Goal: Download file/media

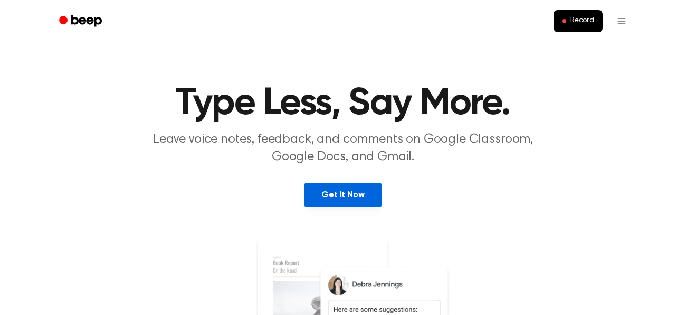
click at [342, 193] on link "Get It Now" at bounding box center [343, 195] width 77 height 24
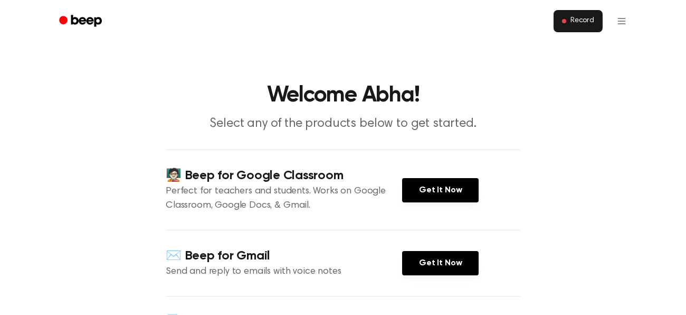
click at [588, 19] on span "Record" at bounding box center [583, 21] width 24 height 10
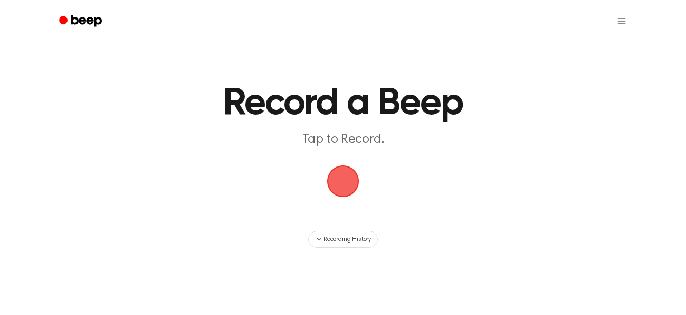
click at [330, 181] on span "button" at bounding box center [343, 181] width 30 height 30
click at [344, 185] on span "button" at bounding box center [343, 181] width 30 height 30
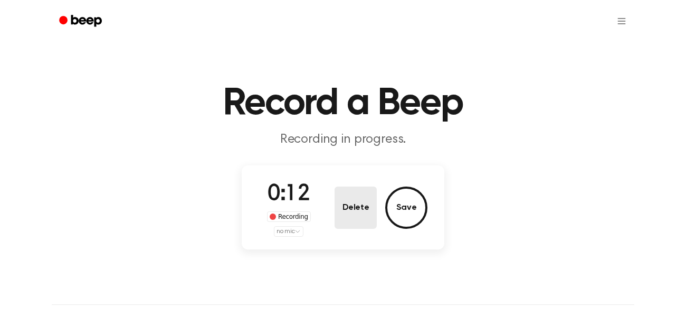
click at [369, 207] on button "Delete" at bounding box center [356, 207] width 42 height 42
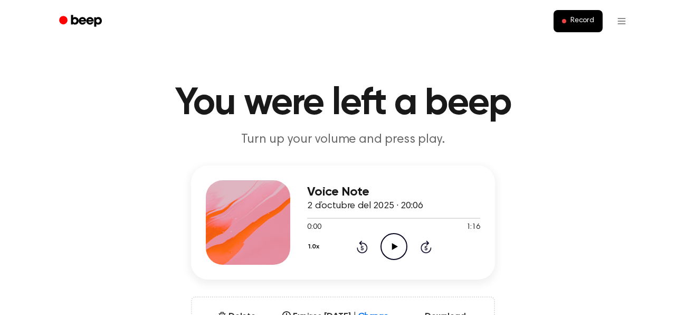
click at [394, 242] on icon "Play Audio" at bounding box center [394, 246] width 27 height 27
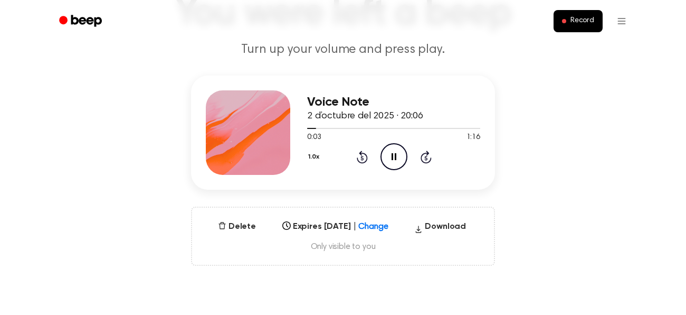
scroll to position [93, 0]
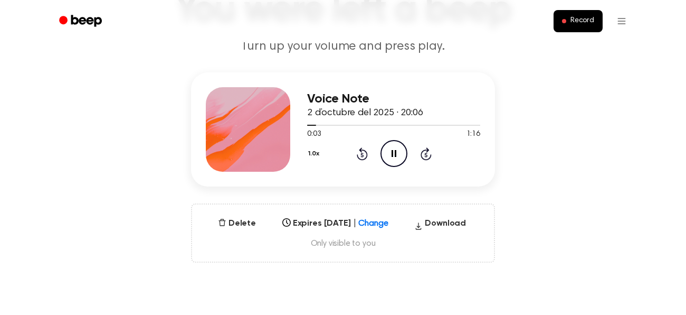
click at [423, 149] on icon "Skip 5 seconds" at bounding box center [426, 154] width 12 height 14
click at [423, 149] on icon at bounding box center [426, 153] width 11 height 13
click at [396, 146] on icon "Pause Audio" at bounding box center [394, 153] width 27 height 27
click at [397, 148] on icon "Play Audio" at bounding box center [394, 153] width 27 height 27
click at [363, 155] on icon at bounding box center [362, 155] width 3 height 4
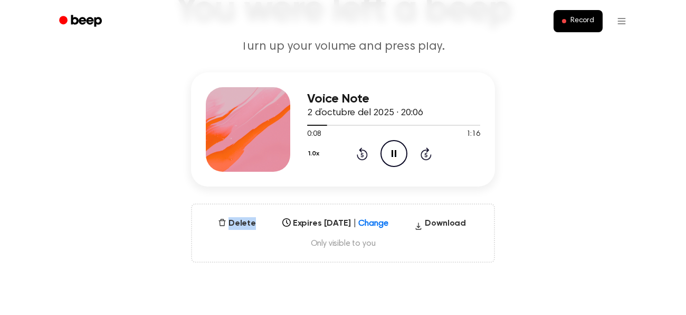
click at [363, 155] on icon at bounding box center [362, 155] width 3 height 4
click at [509, 182] on div "Voice Note 2 d’octubre del 2025 · 20:06 0:08 1:16 Your browser does not support…" at bounding box center [343, 167] width 661 height 190
click at [397, 147] on icon "Pause Audio" at bounding box center [394, 153] width 27 height 27
click at [425, 153] on icon at bounding box center [426, 155] width 3 height 4
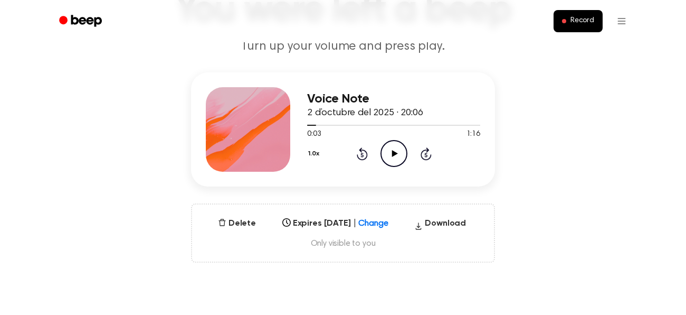
click at [383, 149] on icon "Play Audio" at bounding box center [394, 153] width 27 height 27
click at [165, 220] on div "Voice Note 2 d’octubre del 2025 · 20:06 0:03 1:16 Your browser does not support…" at bounding box center [343, 167] width 661 height 190
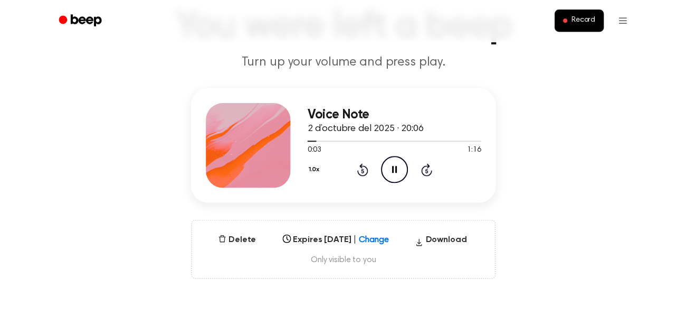
scroll to position [77, 0]
click at [101, 184] on div "Voice Note 2 d’octubre del 2025 · 20:06 0:03 1:16 Your browser does not support…" at bounding box center [343, 184] width 661 height 190
click at [154, 215] on div "Voice Note 2 d’octubre del 2025 · 20:06 0:03 1:16 Your browser does not support…" at bounding box center [343, 184] width 661 height 190
click at [570, 18] on button "Record" at bounding box center [578, 21] width 49 height 22
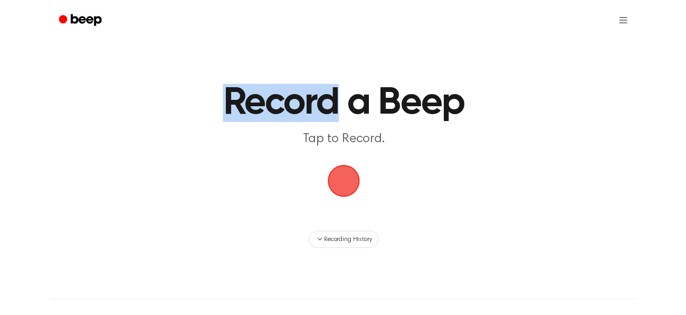
click at [570, 18] on ul at bounding box center [377, 20] width 515 height 25
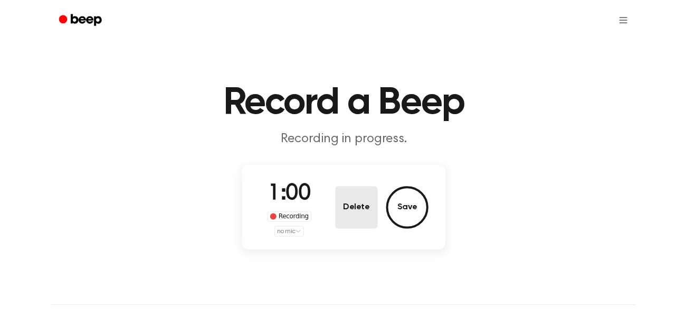
click at [365, 192] on button "Delete" at bounding box center [356, 207] width 42 height 42
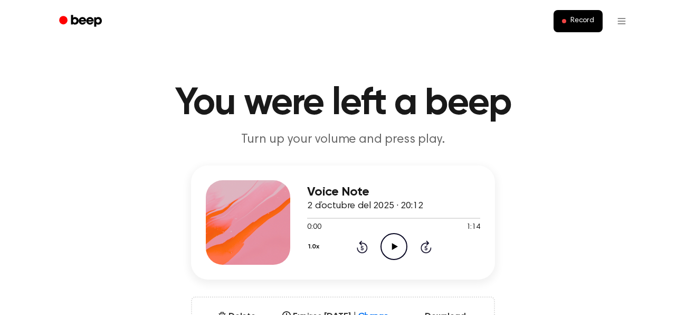
click at [390, 243] on icon "Play Audio" at bounding box center [394, 246] width 27 height 27
click at [428, 246] on icon "Skip 5 seconds" at bounding box center [426, 247] width 12 height 14
click at [395, 245] on icon at bounding box center [394, 246] width 5 height 7
click at [395, 245] on icon "Play Audio" at bounding box center [394, 246] width 27 height 27
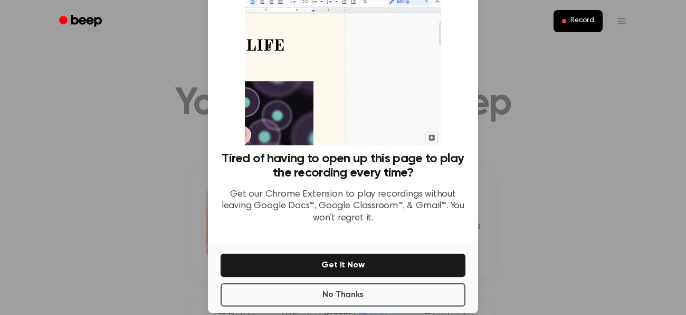
scroll to position [69, 0]
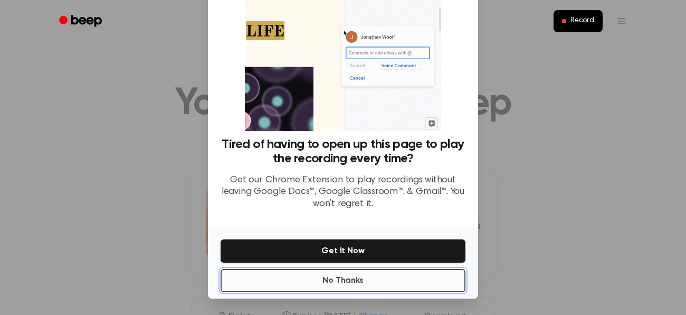
click at [428, 285] on button "No Thanks" at bounding box center [343, 280] width 245 height 23
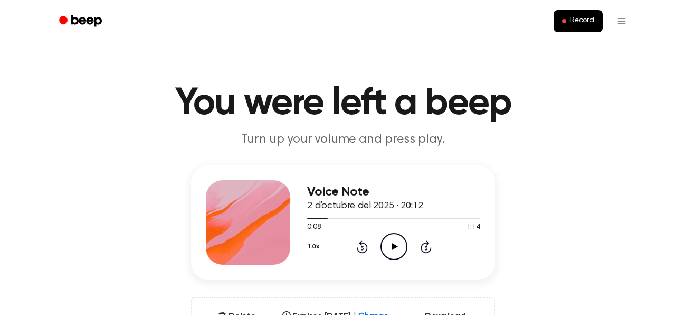
click at [401, 246] on icon "Play Audio" at bounding box center [394, 246] width 27 height 27
click at [362, 248] on icon at bounding box center [362, 248] width 3 height 4
click at [365, 250] on icon at bounding box center [362, 246] width 11 height 13
click at [384, 246] on icon "Play Audio" at bounding box center [394, 246] width 27 height 27
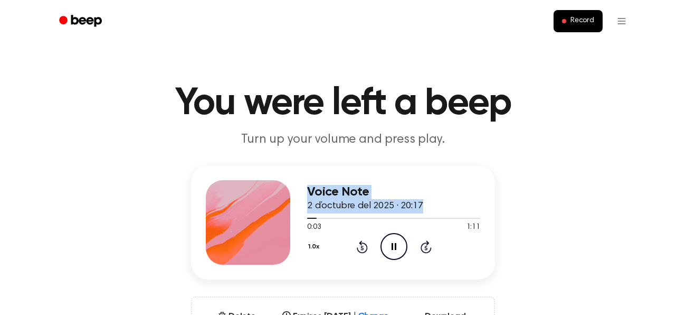
drag, startPoint x: 313, startPoint y: 220, endPoint x: 297, endPoint y: 224, distance: 15.8
click at [297, 224] on div "Voice Note 2 d’octubre del 2025 · 20:17 0:03 1:11 Your browser does not support…" at bounding box center [343, 222] width 304 height 114
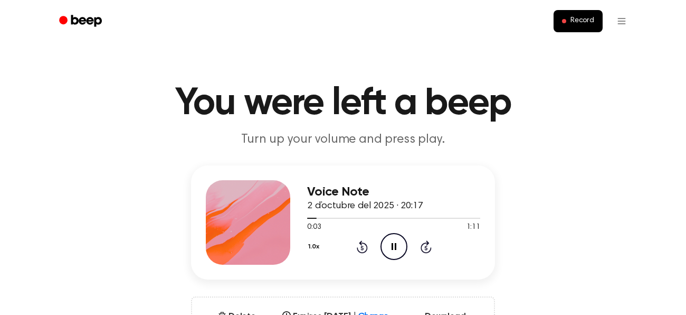
click at [341, 230] on div "0:03 1:11" at bounding box center [393, 227] width 173 height 11
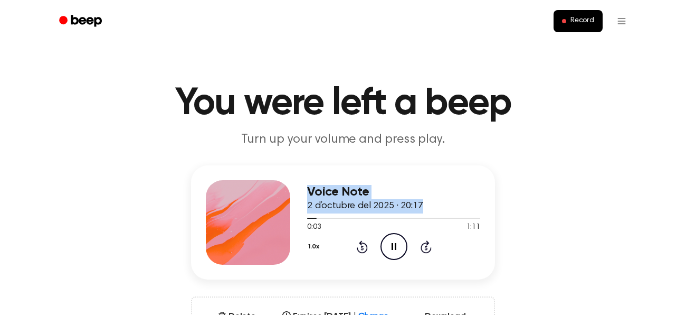
drag, startPoint x: 312, startPoint y: 219, endPoint x: 290, endPoint y: 219, distance: 21.7
click at [290, 219] on div "Voice Note 2 d’octubre del 2025 · 20:17 0:03 1:11 Your browser does not support…" at bounding box center [343, 222] width 304 height 114
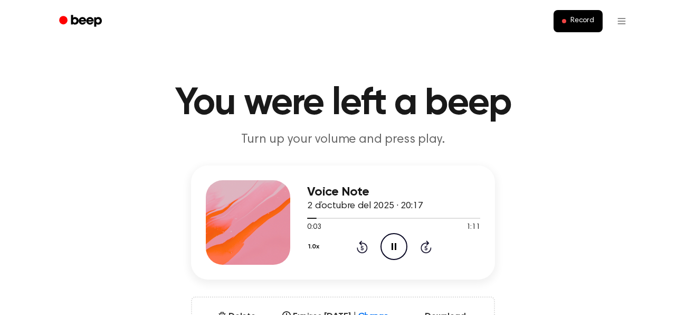
click at [337, 233] on div "1.0x Rewind 5 seconds Pause Audio Skip 5 seconds" at bounding box center [393, 246] width 173 height 27
click at [357, 244] on icon "Rewind 5 seconds" at bounding box center [362, 247] width 12 height 14
click at [361, 245] on icon at bounding box center [362, 246] width 11 height 13
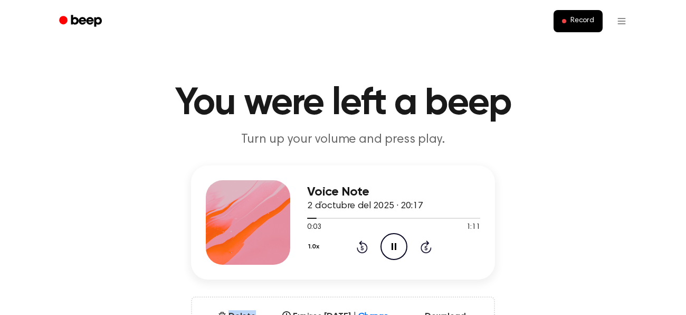
click at [315, 218] on span at bounding box center [312, 218] width 8 height 8
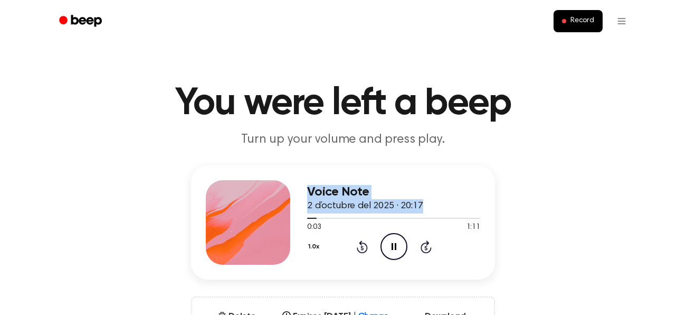
drag, startPoint x: 316, startPoint y: 217, endPoint x: 291, endPoint y: 217, distance: 24.8
click at [291, 217] on div "Voice Note 2 d’octubre del 2025 · 20:17 0:03 1:11 Your browser does not support…" at bounding box center [343, 222] width 304 height 114
click at [609, 205] on div "Voice Note 2 d’octubre del 2025 · 20:17 0:03 1:11 Your browser does not support…" at bounding box center [343, 260] width 661 height 190
click at [530, 231] on div "Voice Note 2 d’octubre del 2025 · 20:17 0:03 1:11 Your browser does not support…" at bounding box center [343, 260] width 661 height 190
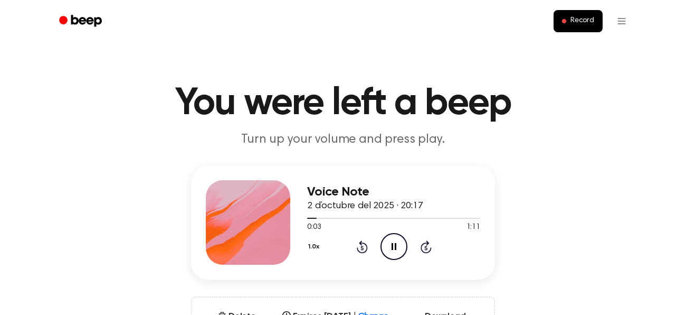
click at [315, 218] on span at bounding box center [312, 218] width 8 height 8
click at [426, 248] on icon at bounding box center [426, 248] width 3 height 4
click at [426, 250] on icon "Skip 5 seconds" at bounding box center [426, 247] width 12 height 14
click at [427, 249] on icon "Skip 5 seconds" at bounding box center [426, 247] width 12 height 14
click at [426, 250] on icon "Skip 5 seconds" at bounding box center [426, 247] width 12 height 14
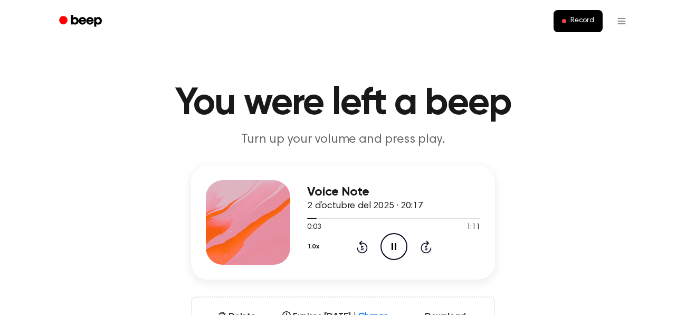
click at [425, 247] on icon at bounding box center [426, 248] width 3 height 4
click at [398, 241] on icon "Pause Audio" at bounding box center [394, 246] width 27 height 27
click at [362, 248] on icon at bounding box center [362, 248] width 3 height 4
click at [361, 250] on icon "Rewind 5 seconds" at bounding box center [362, 247] width 12 height 14
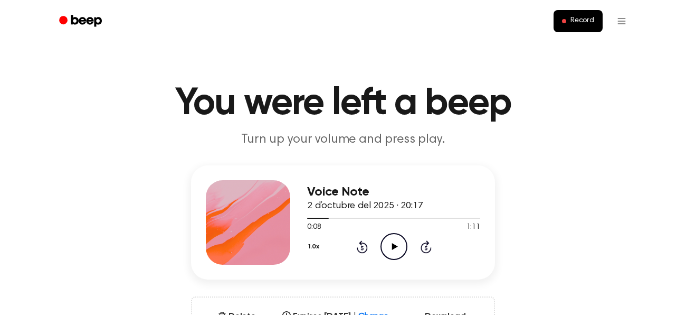
click at [362, 248] on icon at bounding box center [362, 248] width 3 height 4
click at [394, 250] on icon "Play Audio" at bounding box center [394, 246] width 27 height 27
click at [391, 248] on icon "Pause Audio" at bounding box center [394, 246] width 27 height 27
click at [393, 250] on icon "Play Audio" at bounding box center [394, 246] width 27 height 27
click at [359, 246] on icon "Rewind 5 seconds" at bounding box center [362, 247] width 12 height 14
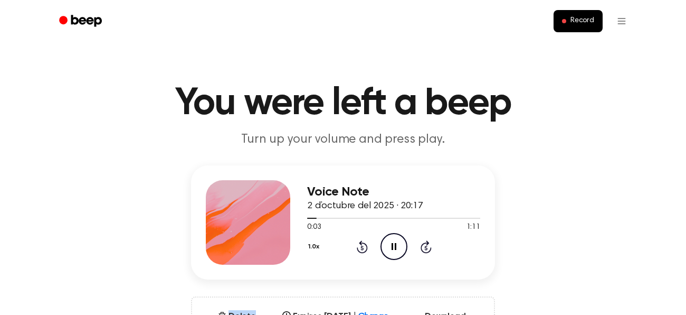
click at [359, 246] on icon "Rewind 5 seconds" at bounding box center [362, 247] width 12 height 14
click at [399, 253] on icon "Pause Audio" at bounding box center [394, 246] width 27 height 27
click at [396, 251] on icon "Play Audio" at bounding box center [394, 246] width 27 height 27
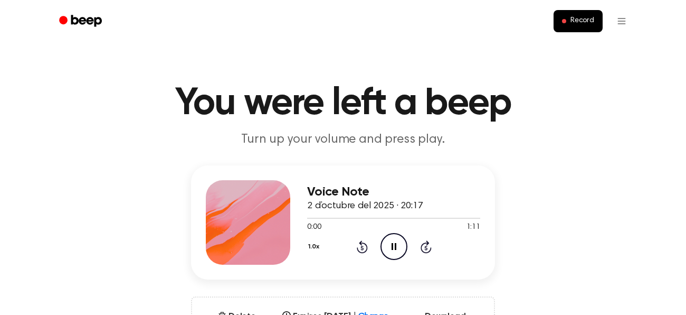
click at [390, 249] on icon "Pause Audio" at bounding box center [394, 246] width 27 height 27
click at [392, 248] on icon at bounding box center [395, 246] width 6 height 7
click at [392, 248] on icon at bounding box center [394, 246] width 5 height 7
click at [392, 248] on icon at bounding box center [395, 246] width 6 height 7
drag, startPoint x: 304, startPoint y: 216, endPoint x: 351, endPoint y: 214, distance: 47.5
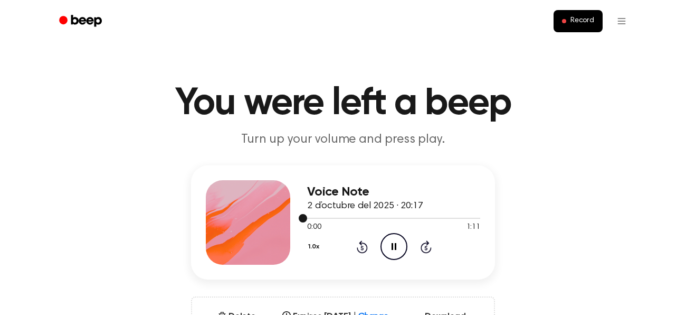
click at [351, 214] on div at bounding box center [393, 217] width 173 height 8
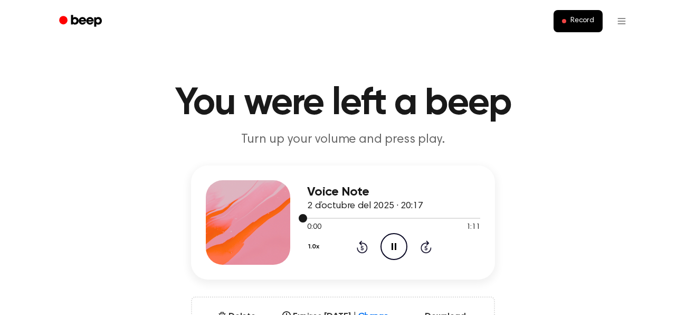
click at [351, 214] on div at bounding box center [393, 217] width 173 height 8
click at [439, 175] on div "Voice Note 2 d’octubre del 2025 · 20:17 0:00 1:11 Your browser does not support…" at bounding box center [343, 222] width 304 height 114
click at [116, 129] on header "You were left a beep Turn up your volume and press play." at bounding box center [343, 116] width 661 height 64
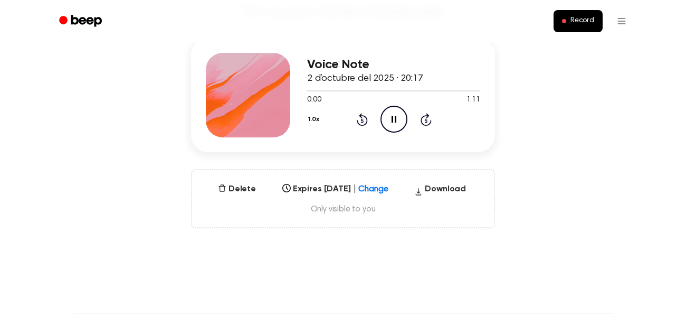
scroll to position [130, 0]
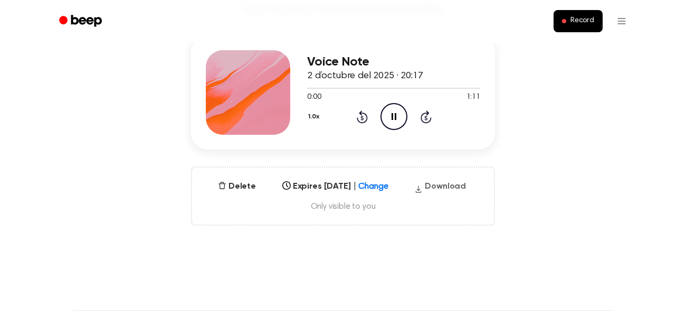
click at [435, 185] on button "Download" at bounding box center [440, 188] width 60 height 17
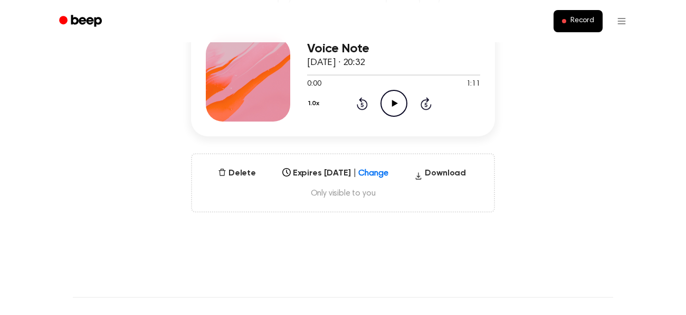
scroll to position [144, 0]
click at [450, 171] on button "Download" at bounding box center [440, 174] width 60 height 17
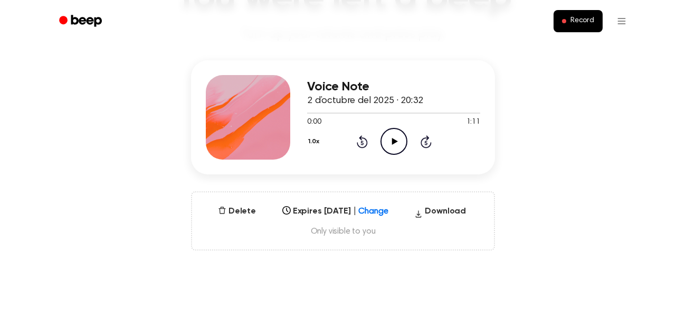
scroll to position [106, 0]
click at [446, 213] on button "Download" at bounding box center [440, 212] width 60 height 17
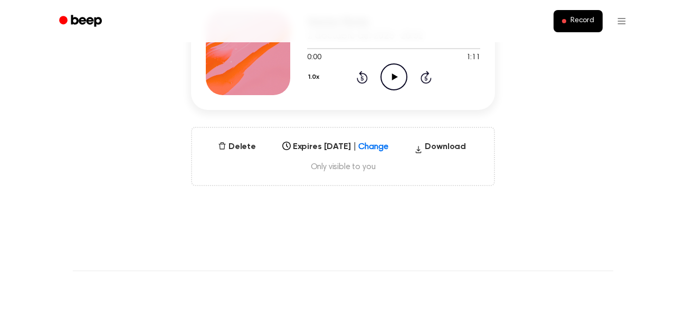
scroll to position [169, 0]
click at [444, 145] on button "Download" at bounding box center [440, 149] width 60 height 17
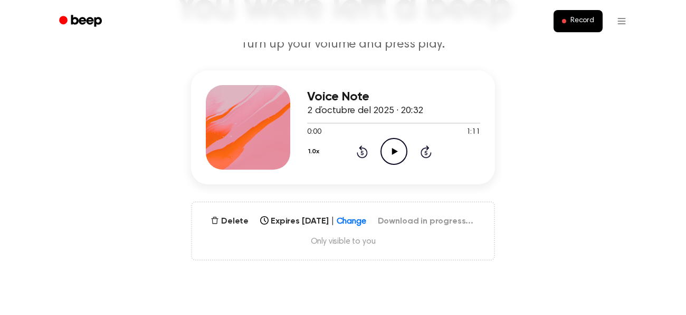
scroll to position [96, 0]
click at [397, 149] on icon "Play Audio" at bounding box center [394, 150] width 27 height 27
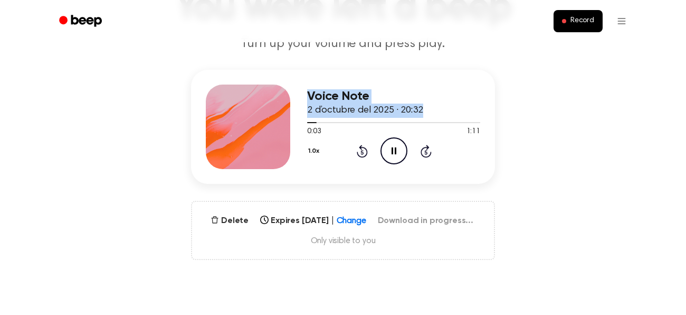
drag, startPoint x: 313, startPoint y: 122, endPoint x: 279, endPoint y: 122, distance: 33.3
click at [279, 122] on div "Voice Note 2 d’octubre del 2025 · 20:32 0:03 1:11 Your browser does not support…" at bounding box center [343, 127] width 304 height 114
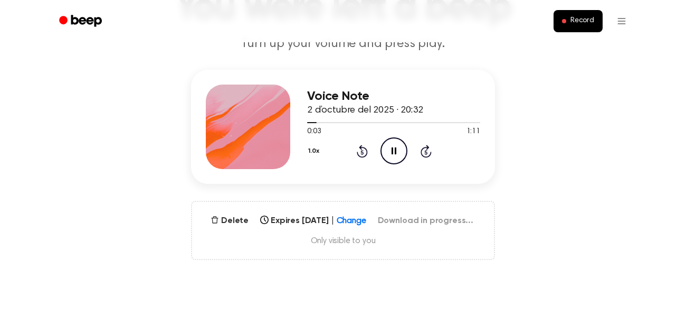
click at [402, 159] on icon "Pause Audio" at bounding box center [394, 150] width 27 height 27
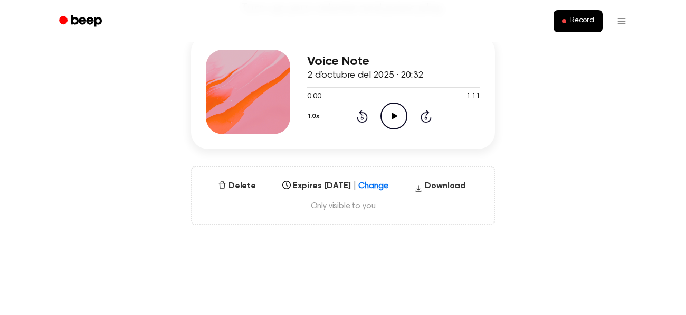
scroll to position [131, 0]
click at [440, 183] on button "Download" at bounding box center [440, 187] width 60 height 17
click at [398, 119] on icon "Play Audio" at bounding box center [394, 115] width 27 height 27
click at [464, 212] on div "Delete Expires [DATE] | Change Select... Download in progress... Only visible t…" at bounding box center [343, 194] width 304 height 59
click at [395, 114] on icon at bounding box center [394, 115] width 5 height 7
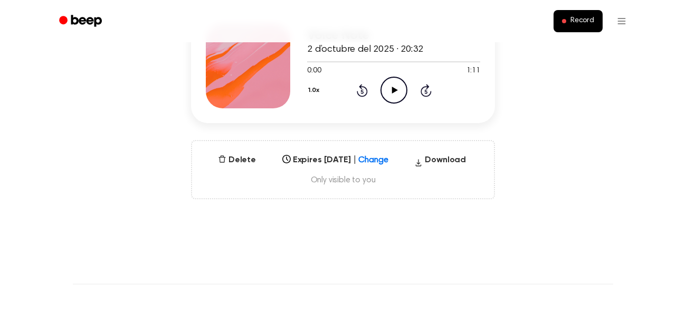
scroll to position [157, 0]
click at [395, 91] on icon "Play Audio" at bounding box center [394, 89] width 27 height 27
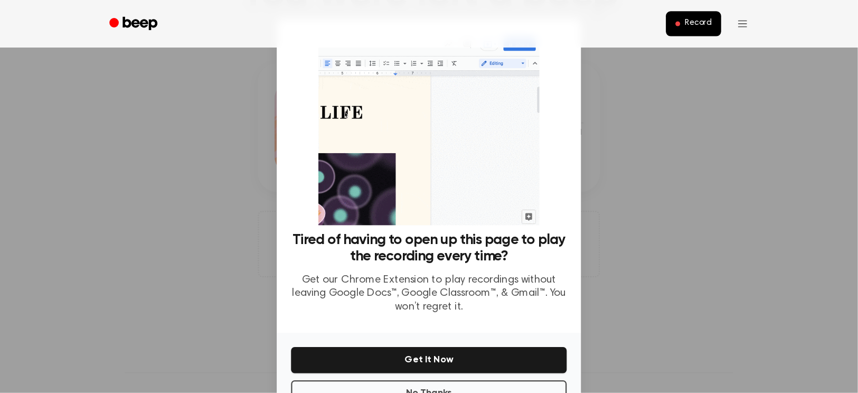
scroll to position [108, 0]
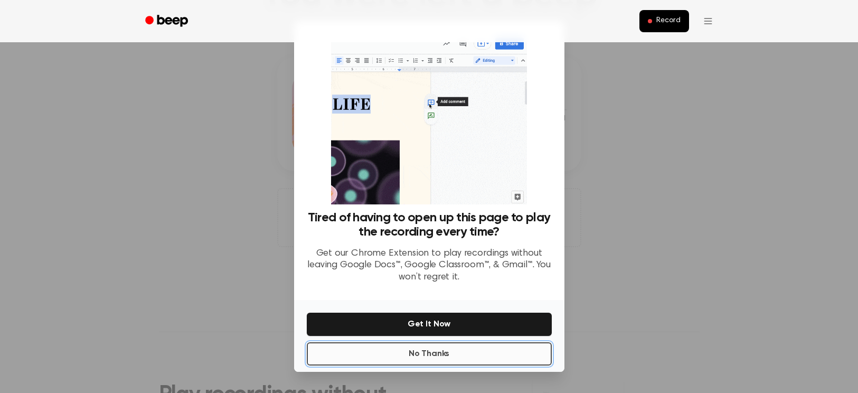
click at [422, 314] on button "No Thanks" at bounding box center [429, 353] width 245 height 23
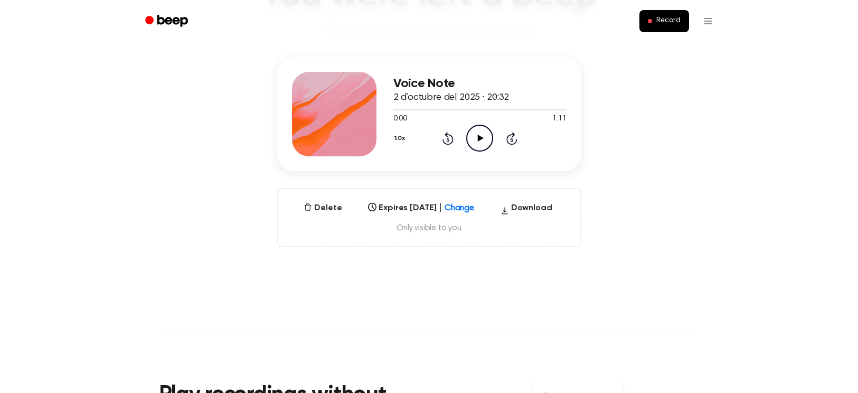
click at [482, 146] on icon "Play Audio" at bounding box center [479, 138] width 27 height 27
click at [480, 146] on icon "Pause Audio" at bounding box center [479, 138] width 27 height 27
click at [536, 210] on button "Download" at bounding box center [526, 210] width 60 height 17
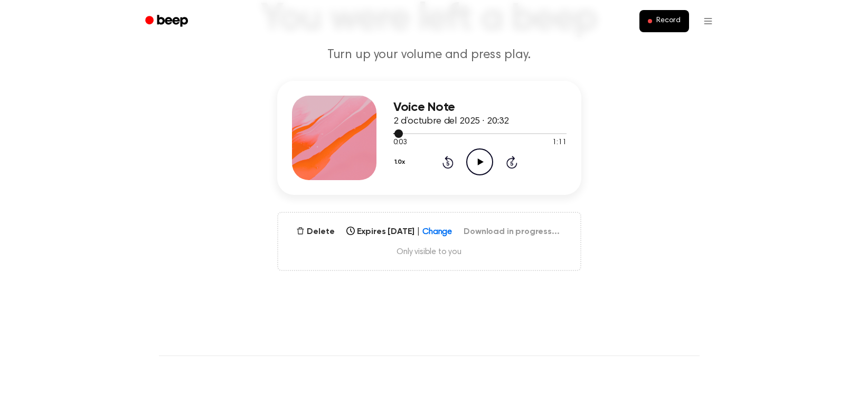
drag, startPoint x: 403, startPoint y: 134, endPoint x: 391, endPoint y: 137, distance: 12.2
click at [391, 137] on div "Voice Note 2 d’octubre del 2025 · 20:32 0:03 1:11 Your browser does not support…" at bounding box center [429, 138] width 304 height 114
click at [394, 134] on div at bounding box center [479, 133] width 173 height 8
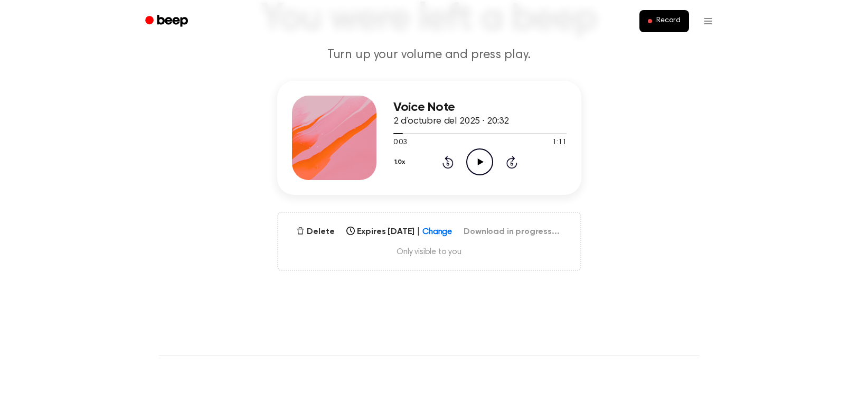
click at [477, 159] on icon "Play Audio" at bounding box center [479, 161] width 27 height 27
drag, startPoint x: 400, startPoint y: 133, endPoint x: 377, endPoint y: 129, distance: 23.5
click at [377, 129] on div "Voice Note 2 d’octubre del 2025 · 20:32 0:03 1:11 Your browser does not support…" at bounding box center [429, 138] width 304 height 114
click at [431, 144] on div "0:03 1:11" at bounding box center [479, 142] width 173 height 11
